Goal: Task Accomplishment & Management: Use online tool/utility

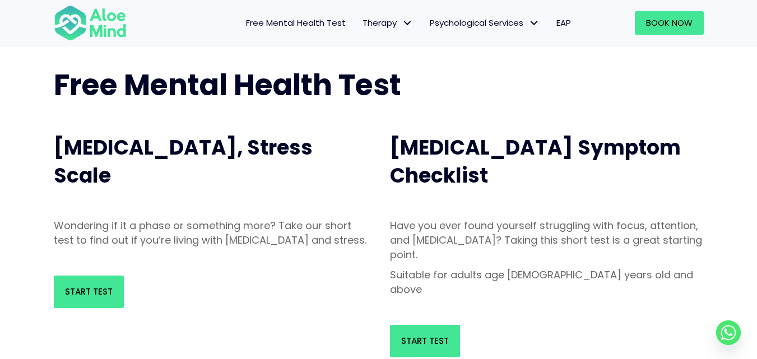
scroll to position [77, 0]
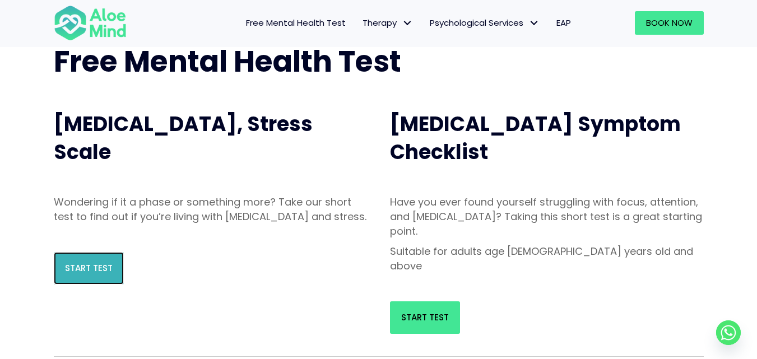
click at [78, 284] on link "Start Test" at bounding box center [89, 268] width 70 height 32
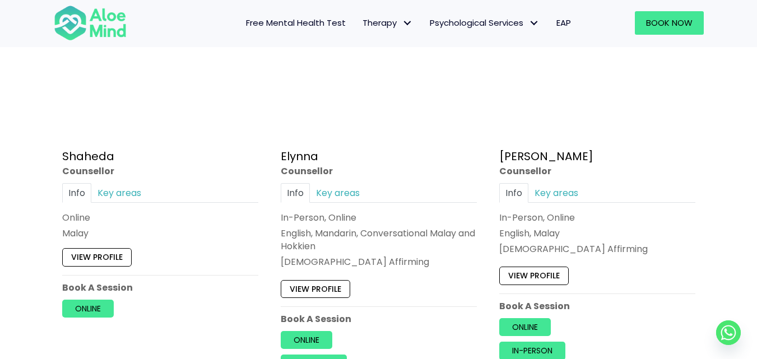
scroll to position [1080, 0]
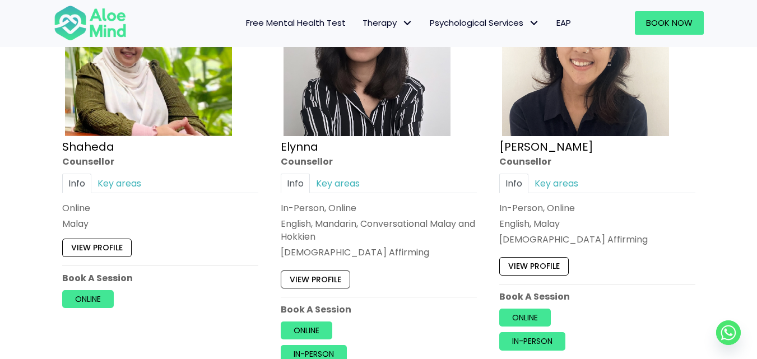
drag, startPoint x: 753, startPoint y: 74, endPoint x: 757, endPoint y: 100, distance: 25.5
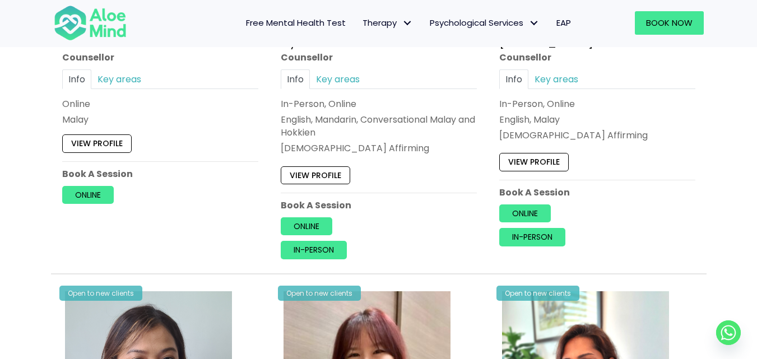
scroll to position [0, 0]
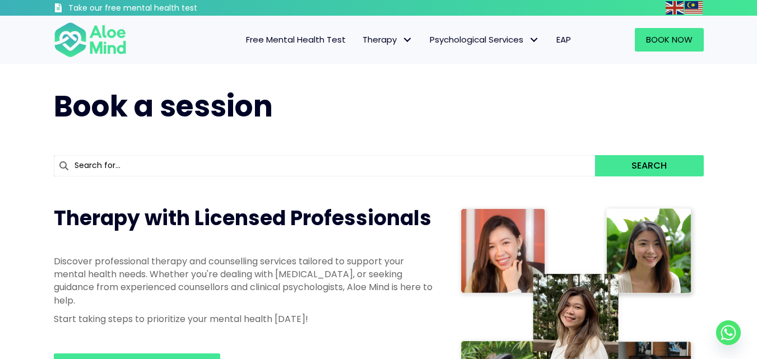
drag, startPoint x: 764, startPoint y: 86, endPoint x: 414, endPoint y: 122, distance: 352.4
click at [414, 122] on h1 "Book a session" at bounding box center [379, 106] width 650 height 41
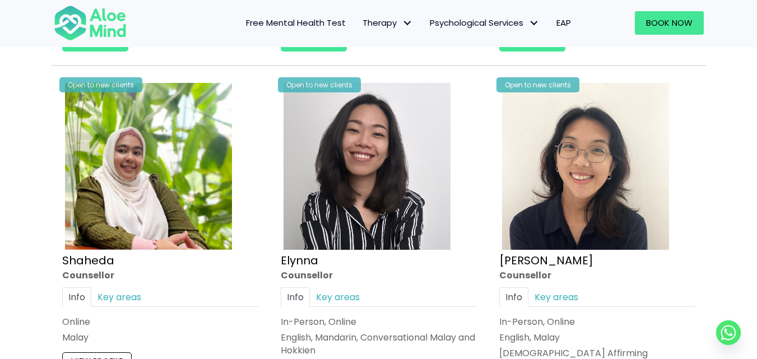
scroll to position [1003, 0]
